Goal: Information Seeking & Learning: Learn about a topic

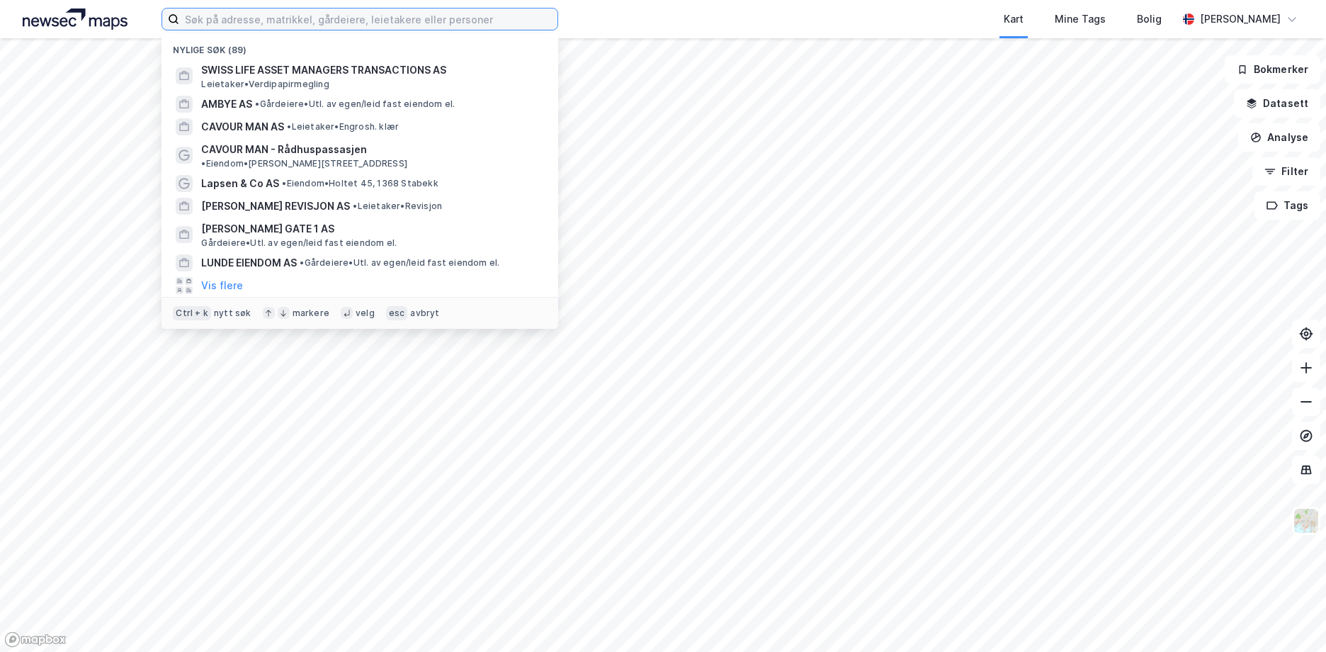
click at [479, 23] on input at bounding box center [368, 18] width 378 height 21
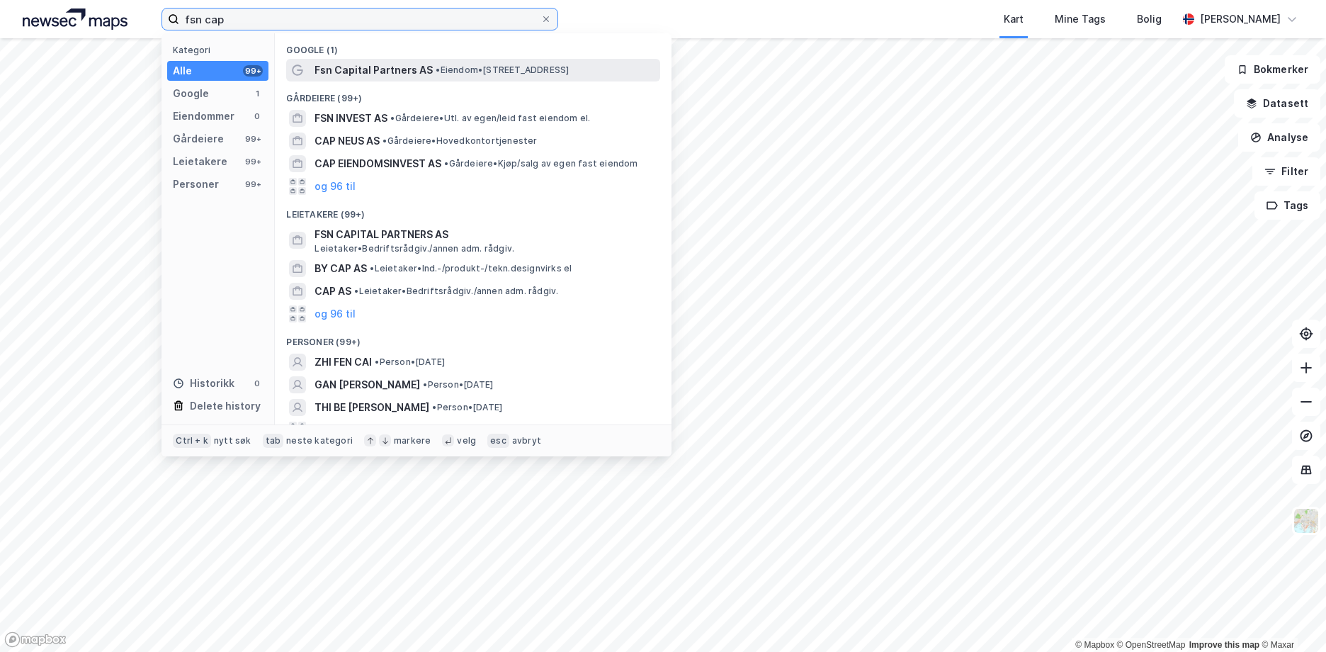
type input "fsn cap"
click at [409, 67] on span "Fsn Capital Partners AS" at bounding box center [373, 70] width 118 height 17
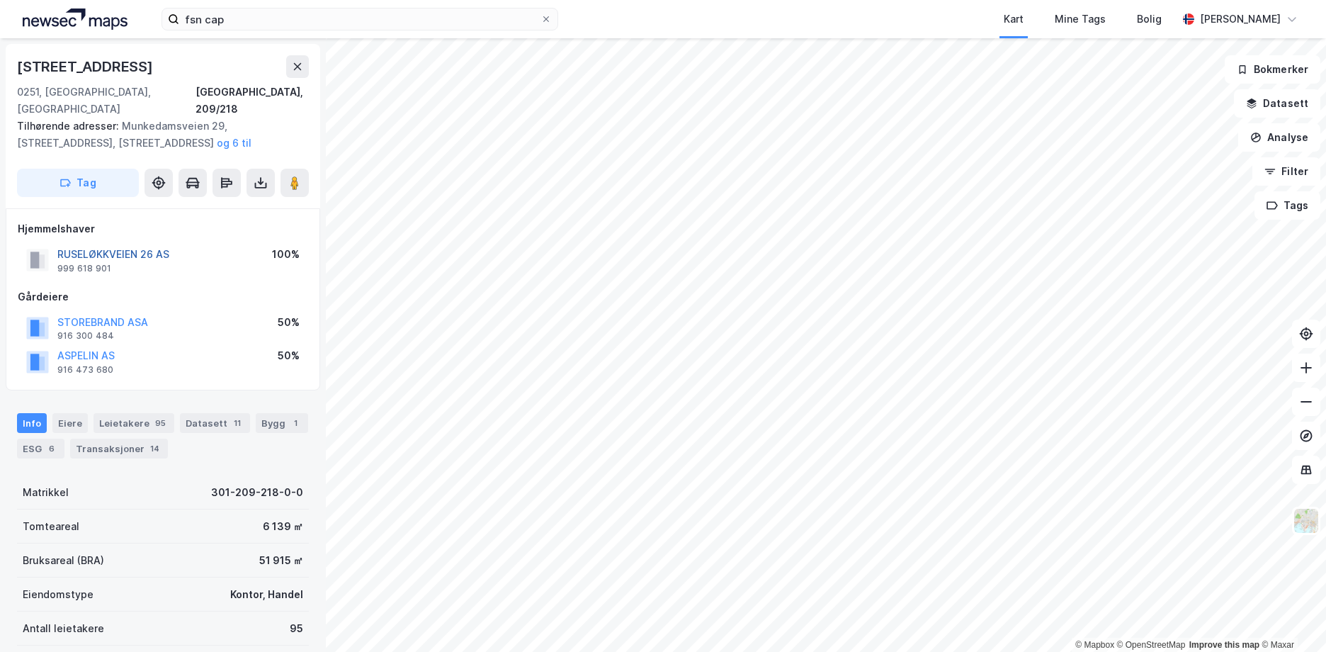
click at [0, 0] on button "RUSELØKKVEIEN 26 AS" at bounding box center [0, 0] width 0 height 0
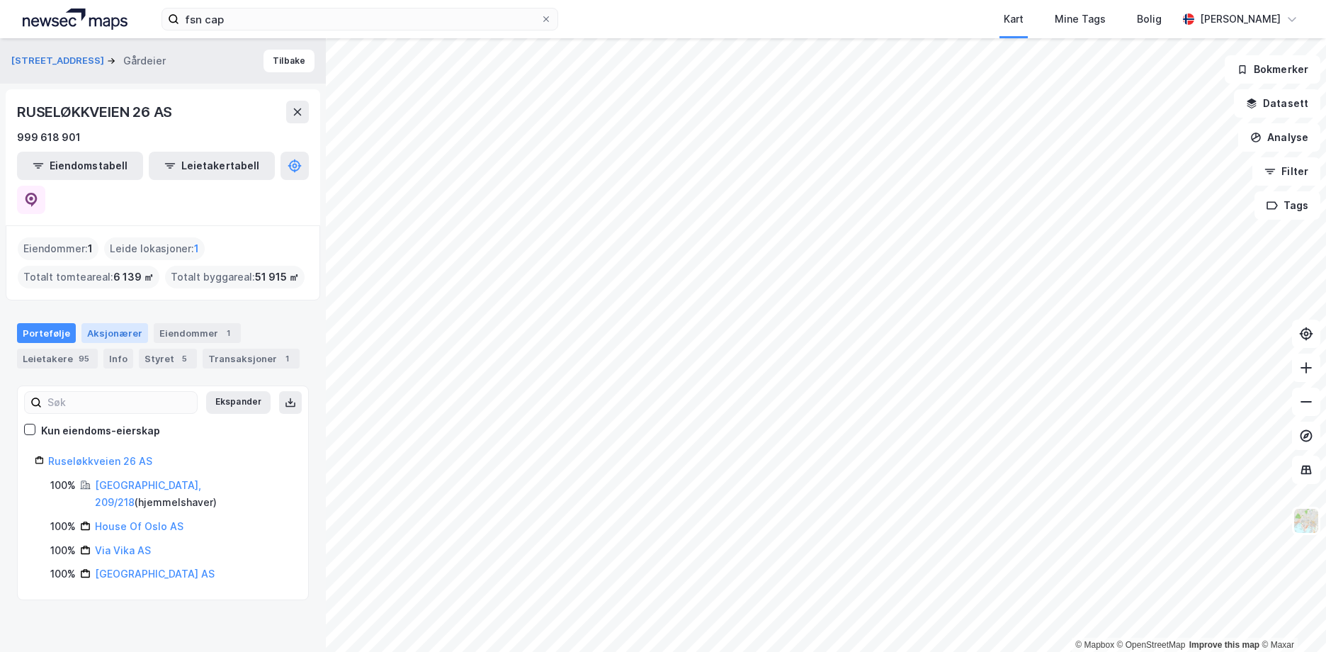
click at [99, 323] on div "Aksjonærer" at bounding box center [114, 333] width 67 height 20
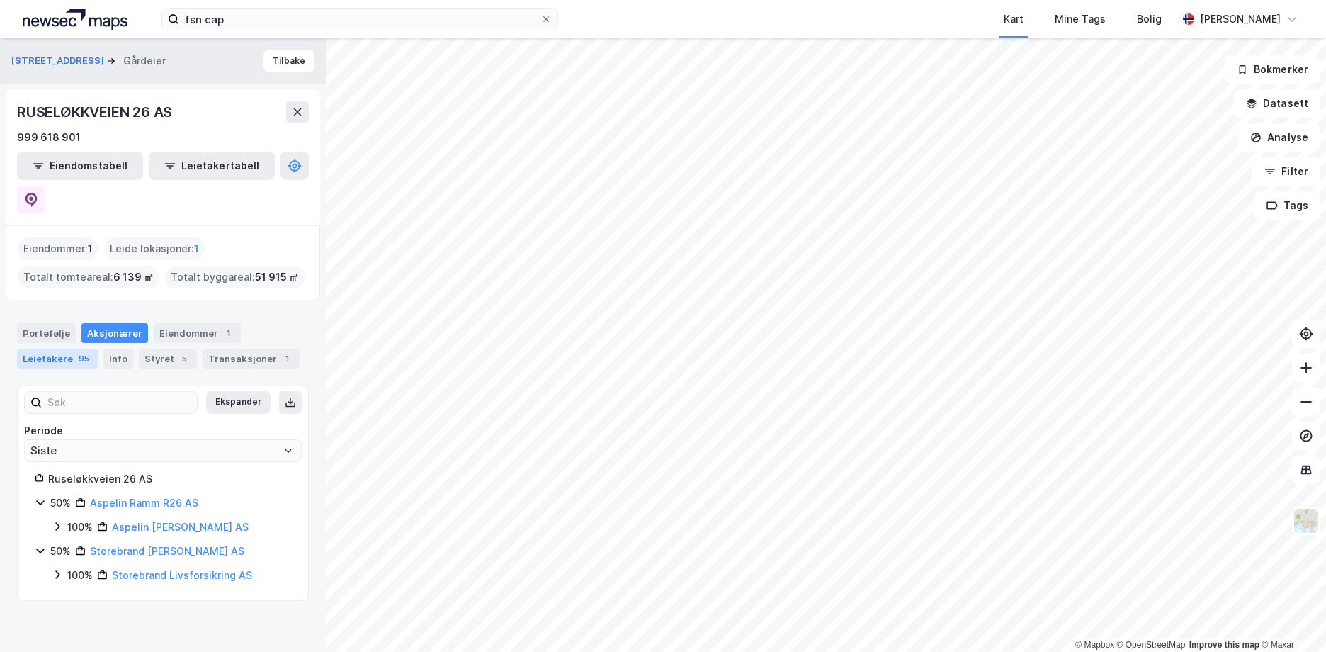
click at [48, 348] on div "Leietakere 95" at bounding box center [57, 358] width 81 height 20
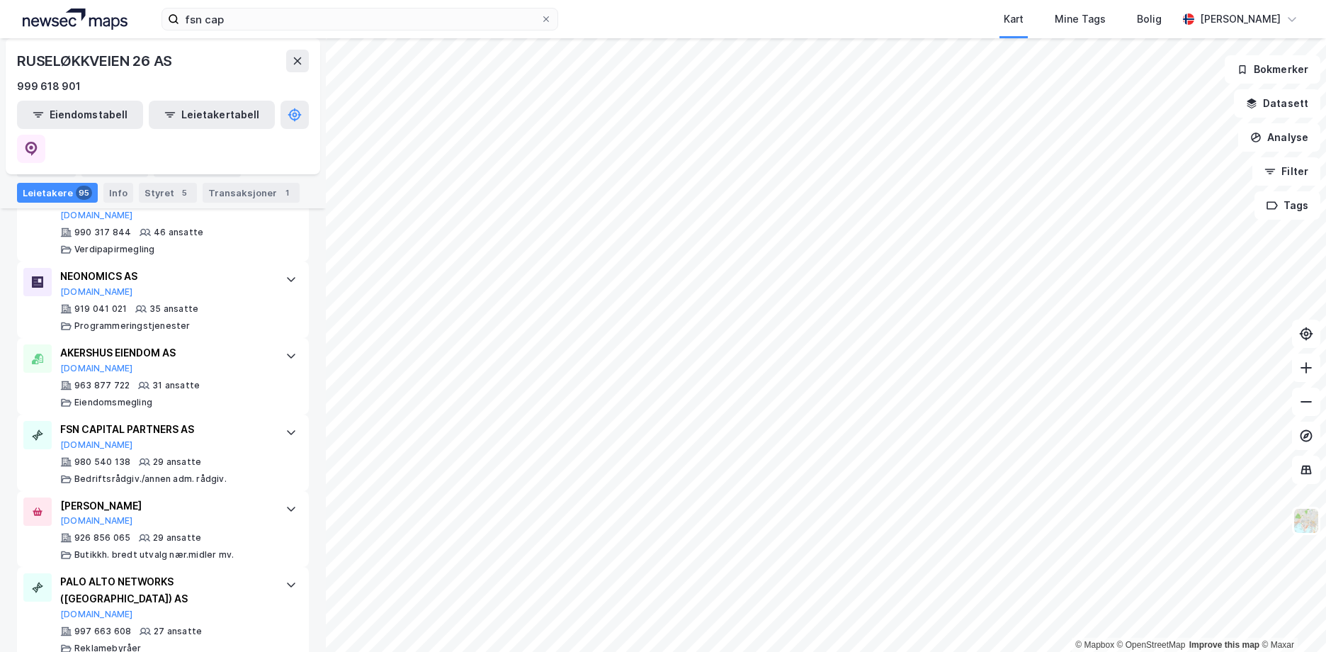
scroll to position [1346, 0]
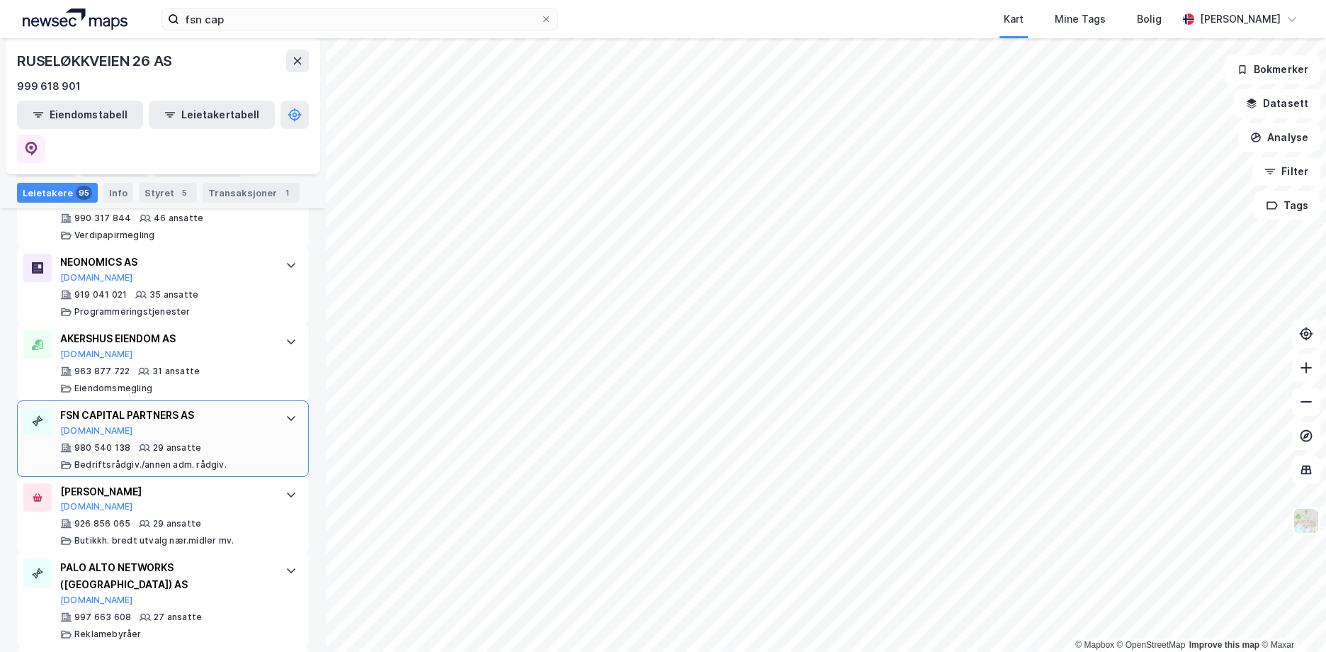
click at [212, 407] on div "FSN CAPITAL PARTNERS AS [DOMAIN_NAME] 980 540 138 29 ansatte Bedriftsrådgiv./an…" at bounding box center [165, 439] width 211 height 64
